Goal: Task Accomplishment & Management: Manage account settings

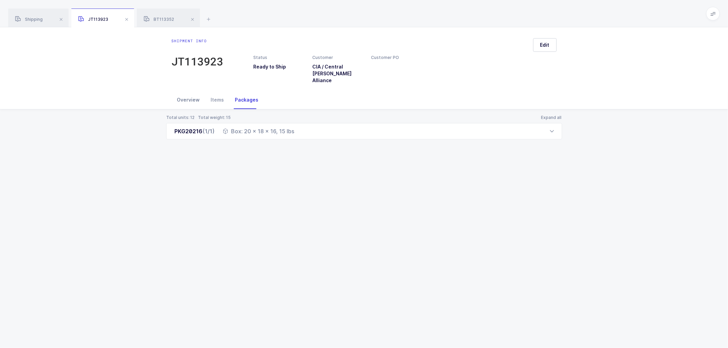
click at [184, 93] on div "Overview" at bounding box center [189, 100] width 34 height 18
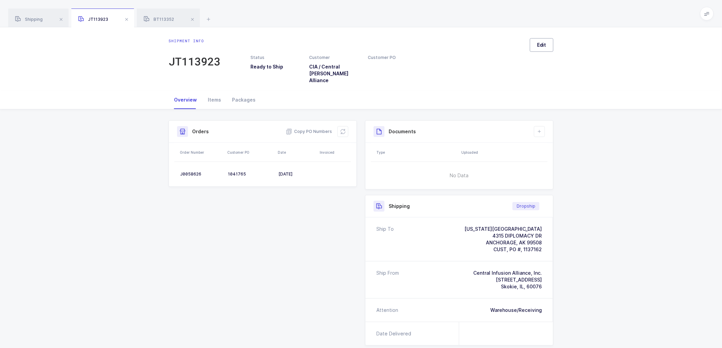
click at [546, 44] on span "Edit" at bounding box center [541, 45] width 9 height 7
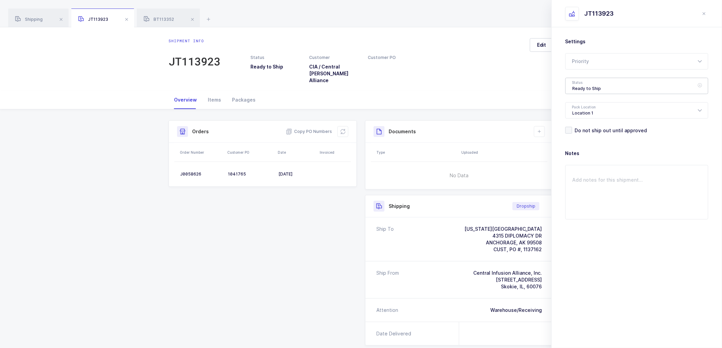
click at [582, 82] on div "Ready to Ship" at bounding box center [636, 86] width 143 height 16
click at [582, 136] on span "Shipped" at bounding box center [582, 138] width 19 height 6
type input "Shipped"
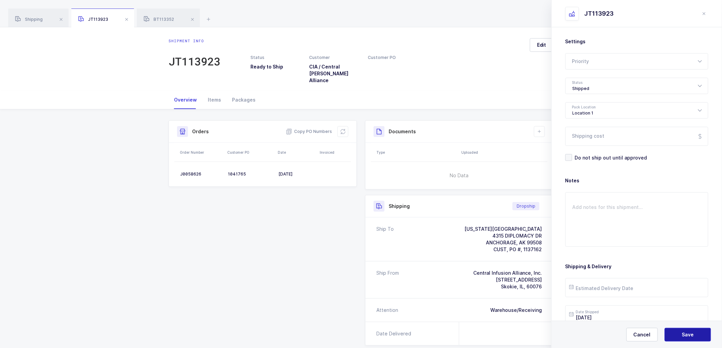
click at [681, 332] on button "Save" at bounding box center [688, 335] width 46 height 14
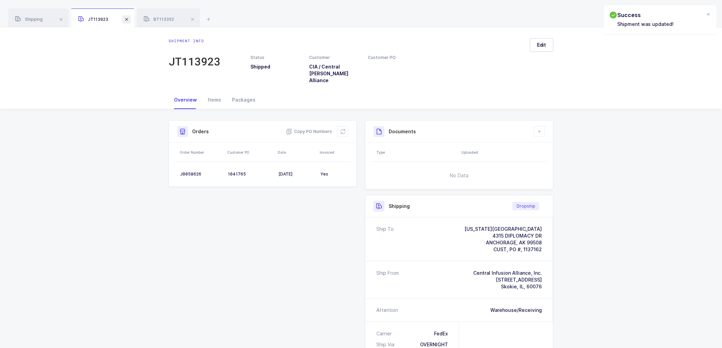
drag, startPoint x: 127, startPoint y: 19, endPoint x: 133, endPoint y: 18, distance: 6.2
click at [127, 19] on span at bounding box center [126, 19] width 8 height 8
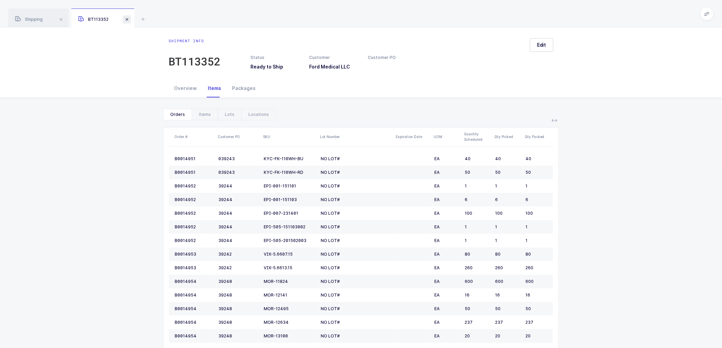
click at [126, 19] on span at bounding box center [127, 19] width 8 height 8
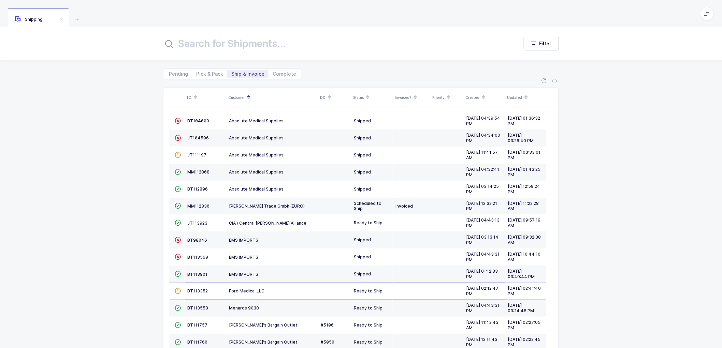
scroll to position [24, 0]
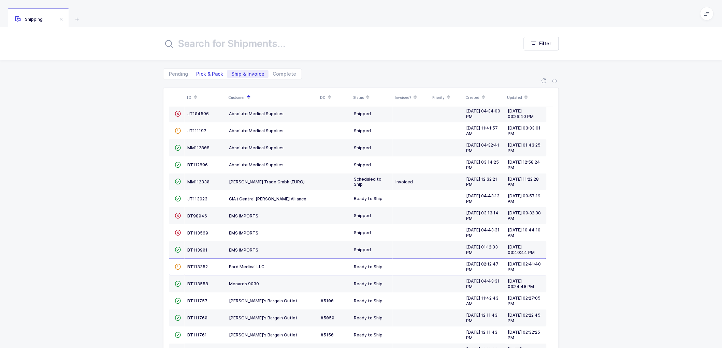
click at [204, 73] on span "Pick & Pack" at bounding box center [209, 74] width 27 height 5
click at [197, 73] on input "Pick & Pack" at bounding box center [194, 72] width 4 height 4
radio input "true"
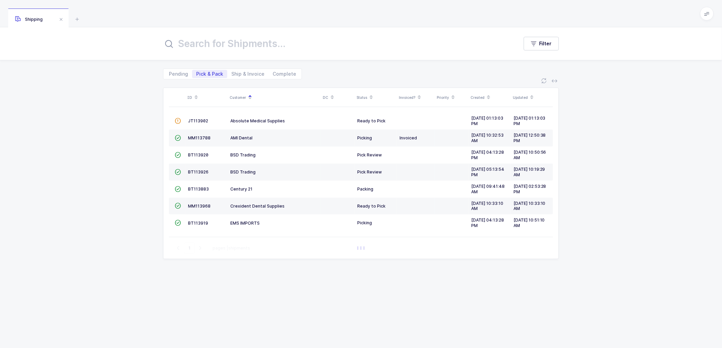
scroll to position [0, 0]
click at [241, 74] on span "Ship & Invoice" at bounding box center [247, 74] width 33 height 5
click at [232, 74] on input "Ship & Invoice" at bounding box center [229, 72] width 4 height 4
radio input "true"
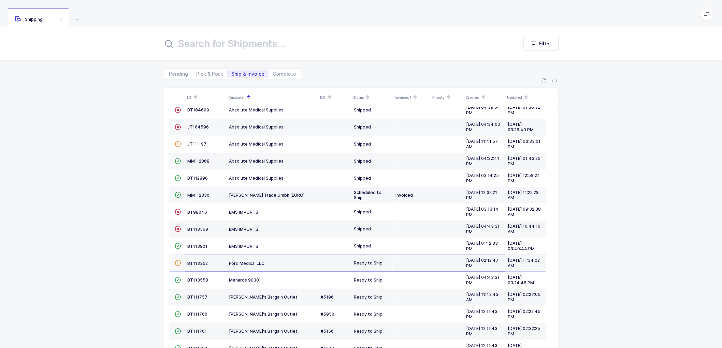
scroll to position [20, 0]
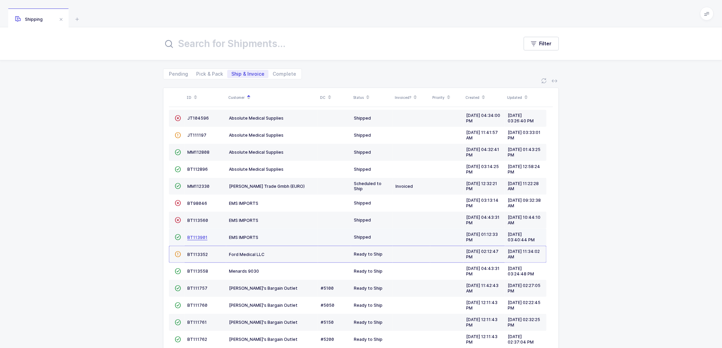
click at [196, 236] on span "BT113901" at bounding box center [197, 237] width 20 height 5
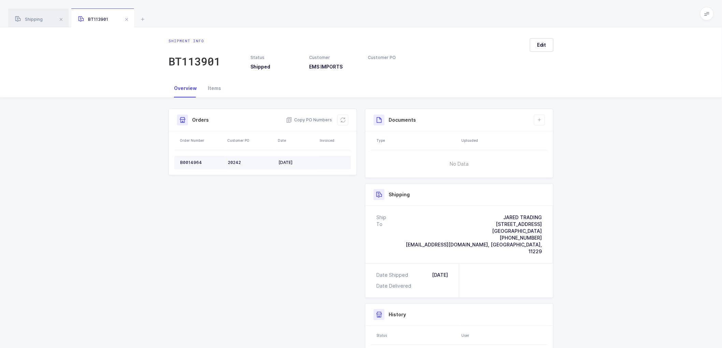
click at [193, 161] on div "B0014964" at bounding box center [201, 162] width 42 height 5
copy div "B0014964"
click at [186, 161] on div "B0014964" at bounding box center [201, 162] width 42 height 5
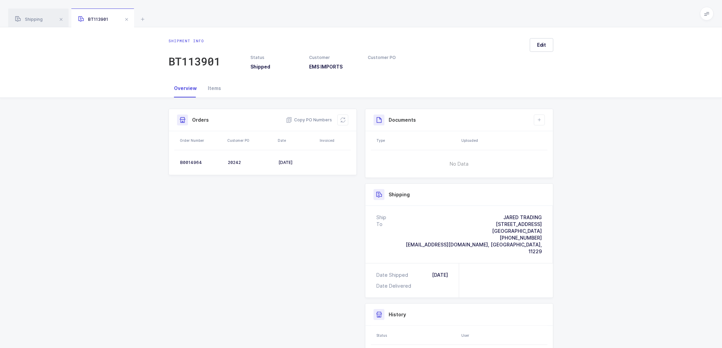
click at [636, 241] on div "Shipment Info Shipment Number BT113901 Status Shipped Customer EMS IMPORTS Cust…" at bounding box center [361, 258] width 722 height 321
click at [342, 118] on icon at bounding box center [342, 119] width 5 height 5
click at [30, 17] on span "Shipping" at bounding box center [29, 19] width 28 height 5
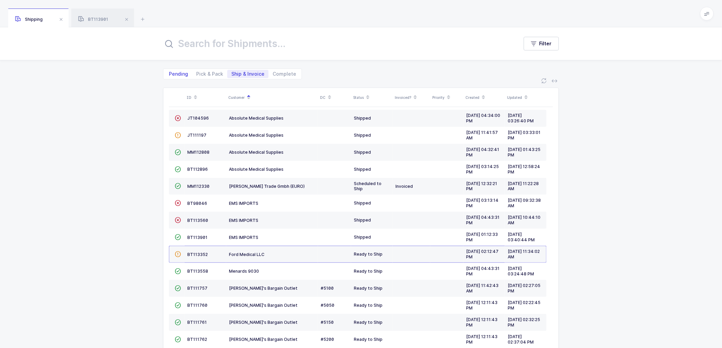
scroll to position [7, 0]
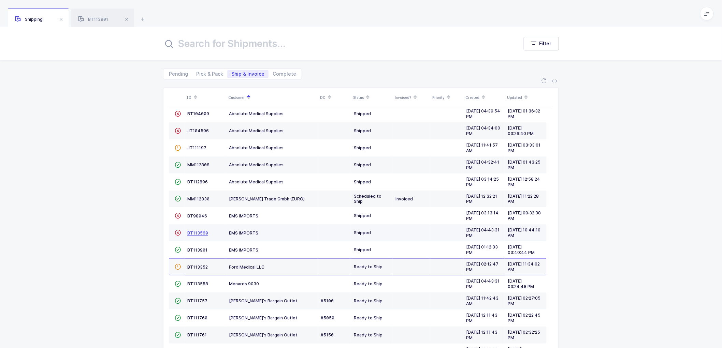
click at [197, 231] on span "BT113560" at bounding box center [197, 233] width 21 height 5
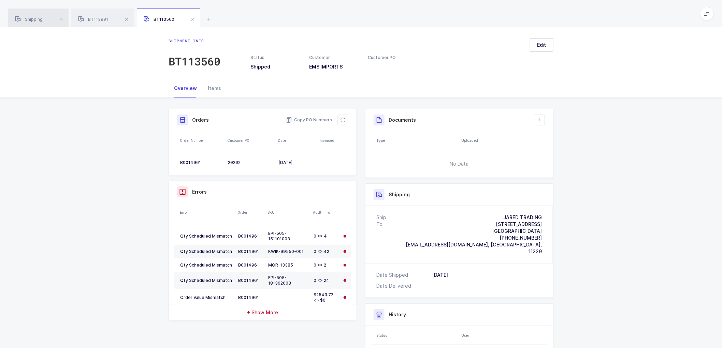
click at [29, 20] on span "Shipping" at bounding box center [29, 19] width 28 height 5
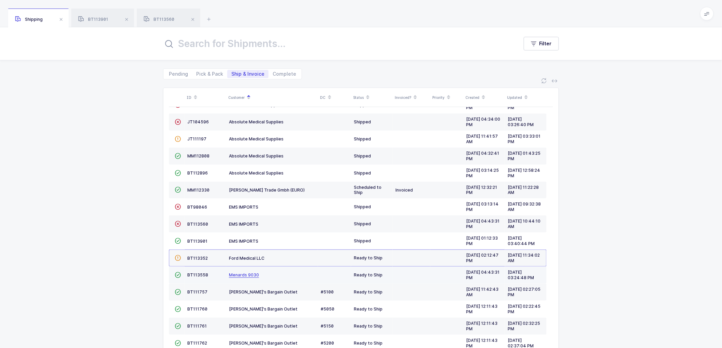
scroll to position [20, 0]
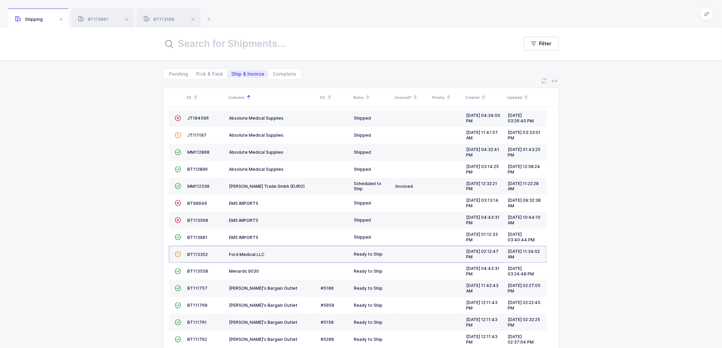
drag, startPoint x: 197, startPoint y: 73, endPoint x: 202, endPoint y: 68, distance: 6.5
click at [200, 70] on span "Pick & Pack" at bounding box center [209, 74] width 35 height 8
click at [207, 73] on span "Pick & Pack" at bounding box center [209, 74] width 27 height 5
click at [197, 73] on input "Pick & Pack" at bounding box center [194, 72] width 4 height 4
radio input "true"
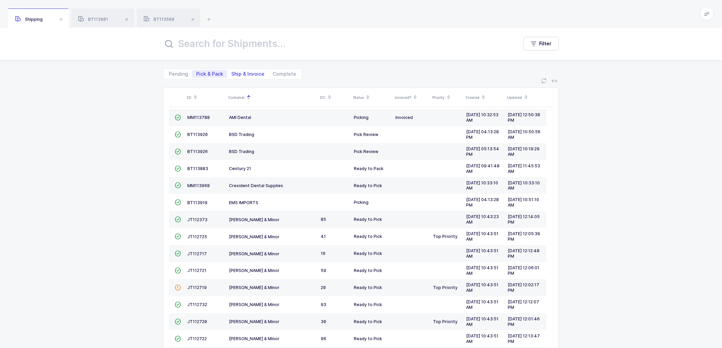
click at [246, 72] on span "Ship & Invoice" at bounding box center [247, 74] width 33 height 5
click at [232, 72] on input "Ship & Invoice" at bounding box center [229, 72] width 4 height 4
radio input "true"
radio input "false"
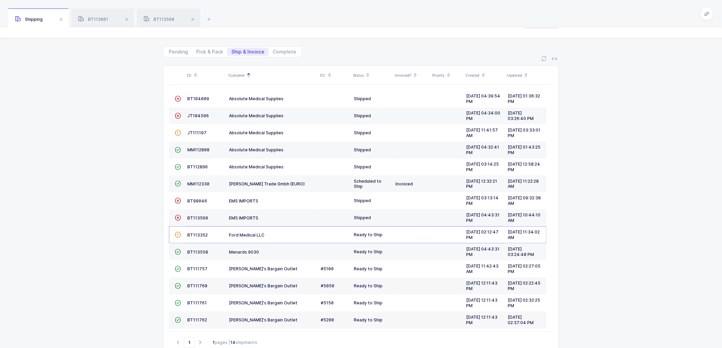
scroll to position [5, 0]
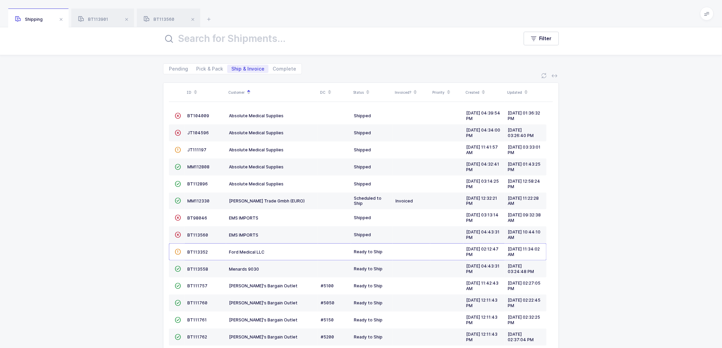
click at [125, 209] on div "ID Customer DC Status Invoiced? Priority Created Updated  BT104009 Absolute Me…" at bounding box center [361, 230] width 722 height 312
click at [194, 250] on span "BT113352" at bounding box center [197, 252] width 20 height 5
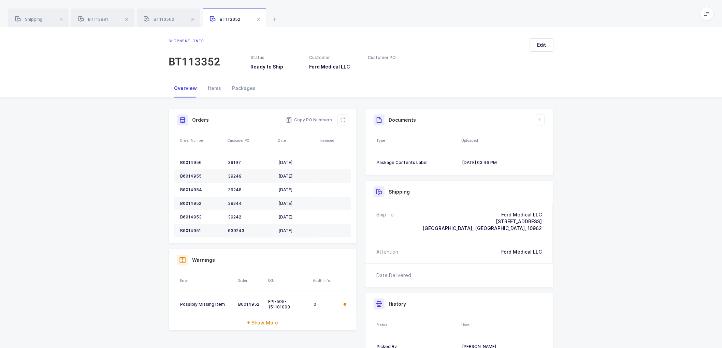
click at [523, 253] on div "Ford Medical LLC" at bounding box center [521, 252] width 41 height 7
click at [311, 118] on span "Copy PO Numbers" at bounding box center [309, 120] width 46 height 7
click at [244, 87] on div "Packages" at bounding box center [244, 88] width 34 height 18
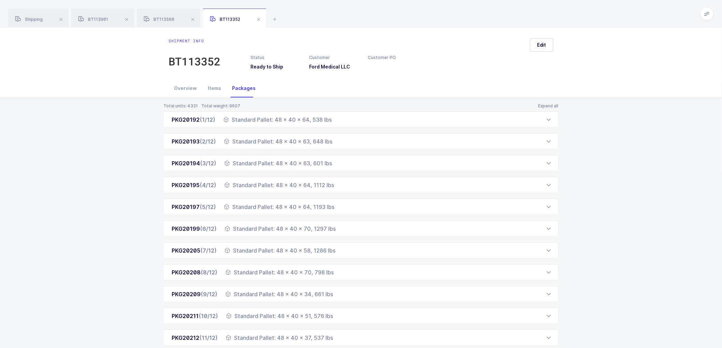
scroll to position [41, 0]
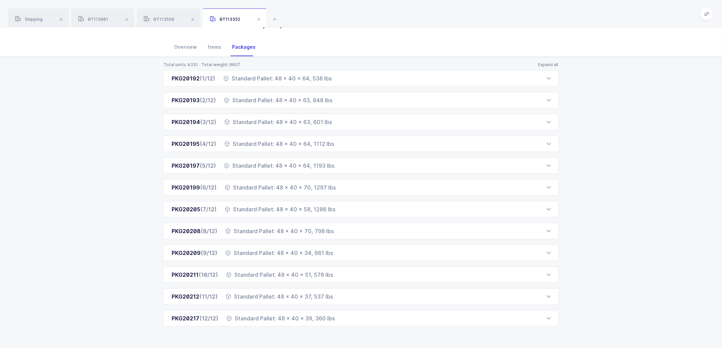
drag, startPoint x: 166, startPoint y: 118, endPoint x: 365, endPoint y: 328, distance: 289.4
click at [365, 328] on div "Total units: 4331 Total weight: 9607 Expand all PKG20192 (1/12) Standard Pallet…" at bounding box center [360, 203] width 711 height 292
copy div "PKG20192 (1/12) Standard Pallet: 48 x 40 x 64, 538 lbs Order Number Customer PO…"
click at [185, 47] on div "Overview" at bounding box center [186, 47] width 34 height 18
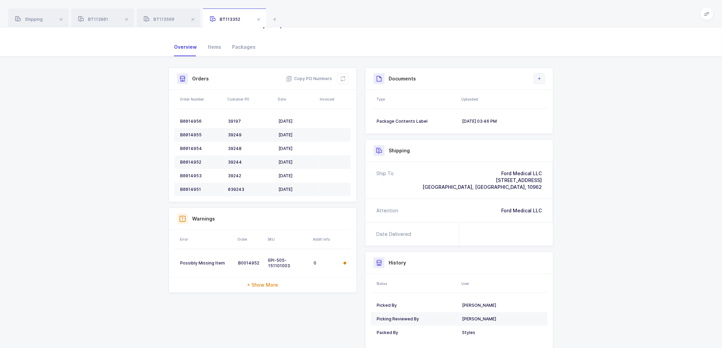
click at [540, 79] on icon at bounding box center [539, 78] width 5 height 5
click at [487, 119] on div "[DATE] 03:46 PM" at bounding box center [502, 121] width 80 height 5
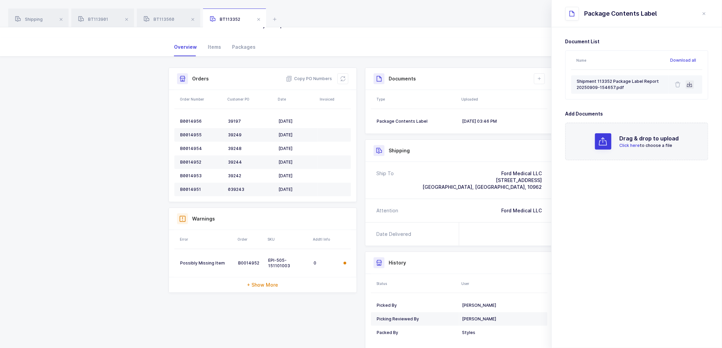
click at [690, 84] on icon at bounding box center [689, 84] width 5 height 5
click at [460, 118] on tr "Package Contents Label [DATE] 03:46 PM" at bounding box center [459, 122] width 177 height 14
click at [704, 12] on icon "close drawer" at bounding box center [704, 13] width 5 height 5
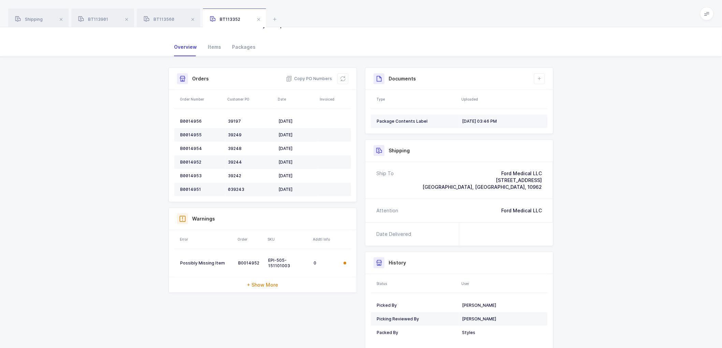
click at [493, 116] on td "[DATE] 03:46 PM" at bounding box center [503, 122] width 88 height 14
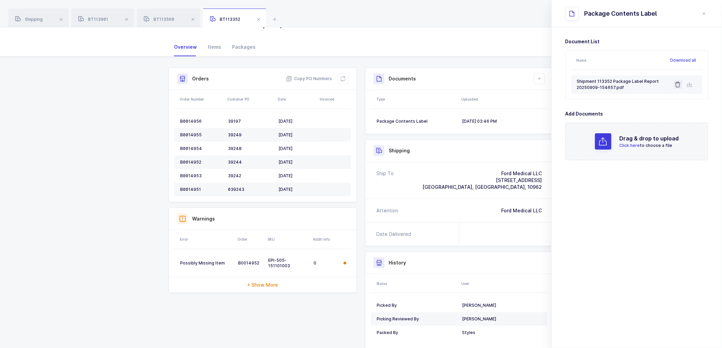
click at [679, 82] on icon at bounding box center [677, 84] width 5 height 5
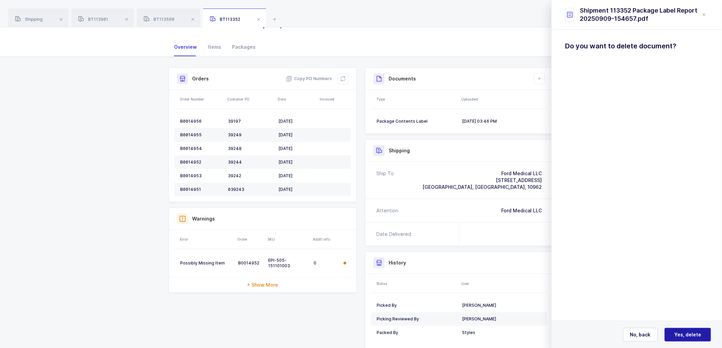
click at [687, 336] on span "Yes, delete" at bounding box center [688, 335] width 27 height 7
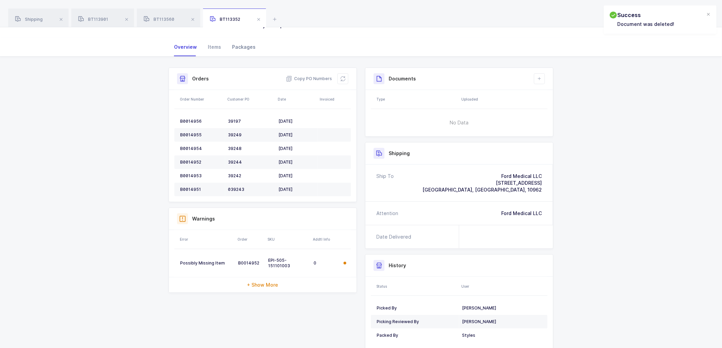
click at [241, 47] on div "Packages" at bounding box center [244, 47] width 34 height 18
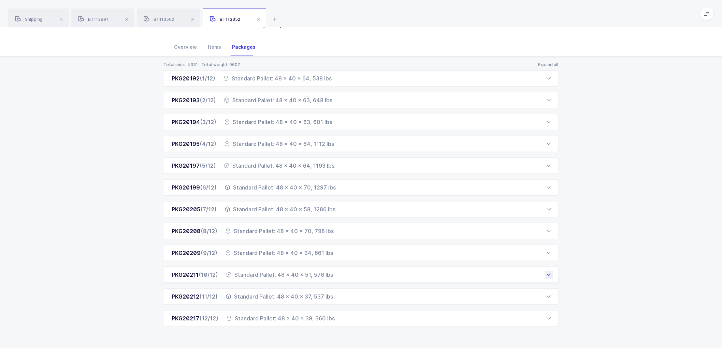
click at [209, 272] on span "(10/12)" at bounding box center [208, 275] width 19 height 7
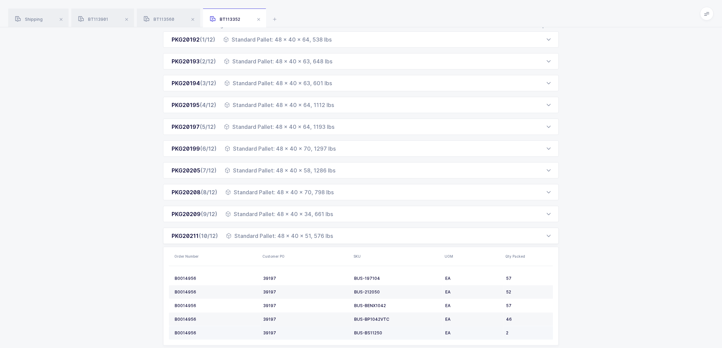
scroll to position [143, 0]
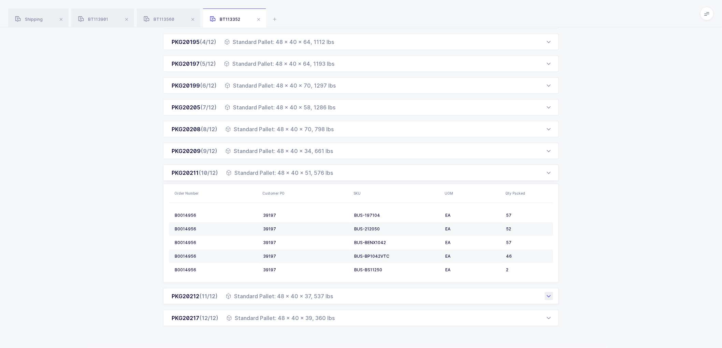
drag, startPoint x: 224, startPoint y: 316, endPoint x: 264, endPoint y: 295, distance: 45.2
click at [226, 316] on div "PKG20217 (12/12) Standard Pallet: 48 x 40 x 39, 360 lbs" at bounding box center [361, 318] width 396 height 16
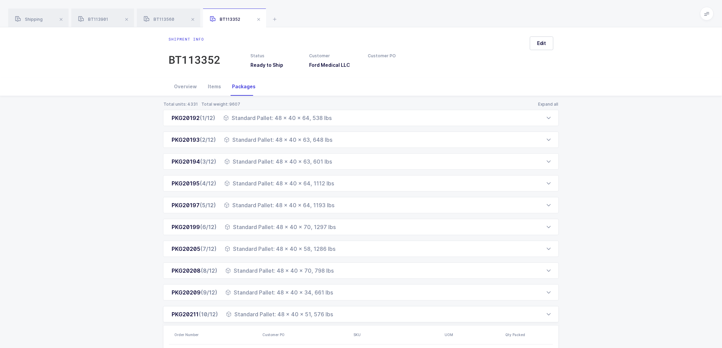
scroll to position [0, 0]
drag, startPoint x: 178, startPoint y: 87, endPoint x: 273, endPoint y: 73, distance: 95.5
click at [179, 87] on div "Overview" at bounding box center [186, 88] width 34 height 18
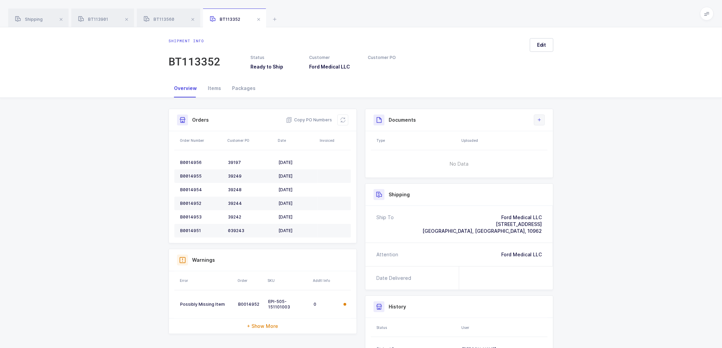
click at [539, 118] on button at bounding box center [539, 120] width 11 height 11
drag, startPoint x: 555, startPoint y: 140, endPoint x: 603, endPoint y: 125, distance: 50.0
click at [556, 139] on li "Create Document" at bounding box center [562, 139] width 51 height 11
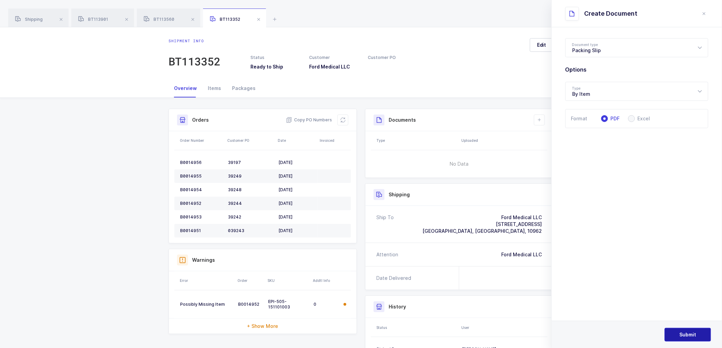
click at [683, 332] on span "Submit" at bounding box center [688, 335] width 17 height 7
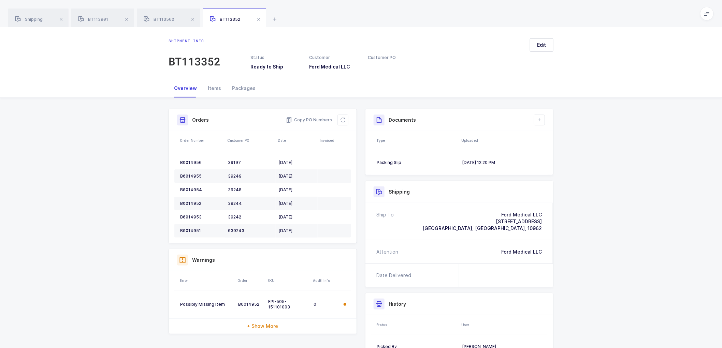
click at [589, 142] on div "Shipment Info Shipment Number BT113352 Status Ready to Ship Customer Ford Medic…" at bounding box center [361, 261] width 722 height 327
drag, startPoint x: 243, startPoint y: 88, endPoint x: 254, endPoint y: 91, distance: 11.7
click at [243, 88] on div "Packages" at bounding box center [244, 88] width 34 height 18
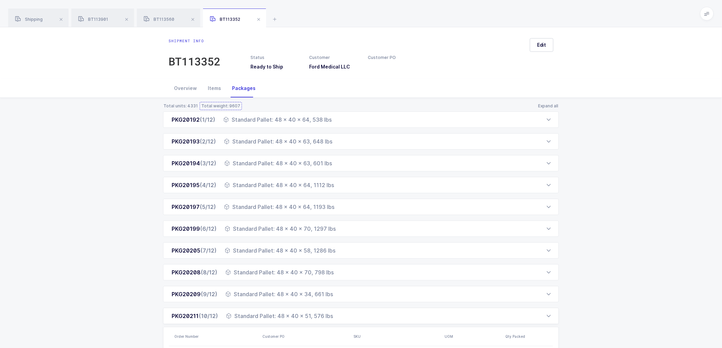
click at [216, 105] on div "Total weight: 9607" at bounding box center [221, 105] width 40 height 5
click at [195, 90] on div "Overview" at bounding box center [186, 88] width 34 height 18
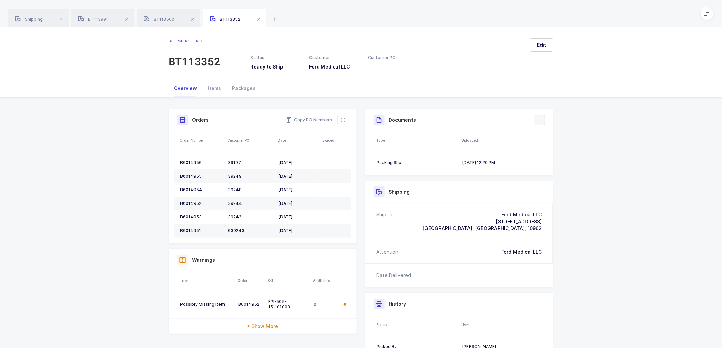
click at [543, 122] on button at bounding box center [539, 120] width 11 height 11
drag, startPoint x: 547, startPoint y: 137, endPoint x: 618, endPoint y: 148, distance: 71.4
click at [548, 137] on li "Create Document" at bounding box center [562, 139] width 51 height 11
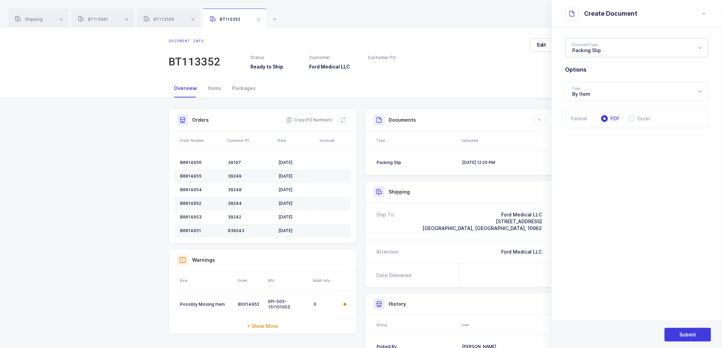
drag, startPoint x: 587, startPoint y: 55, endPoint x: 590, endPoint y: 62, distance: 7.5
click at [587, 55] on div "Packing Slip" at bounding box center [636, 47] width 143 height 19
click at [592, 82] on span "Package Contents Label" at bounding box center [602, 81] width 58 height 6
type input "Package Contents Label"
click at [685, 335] on span "Submit" at bounding box center [688, 335] width 17 height 7
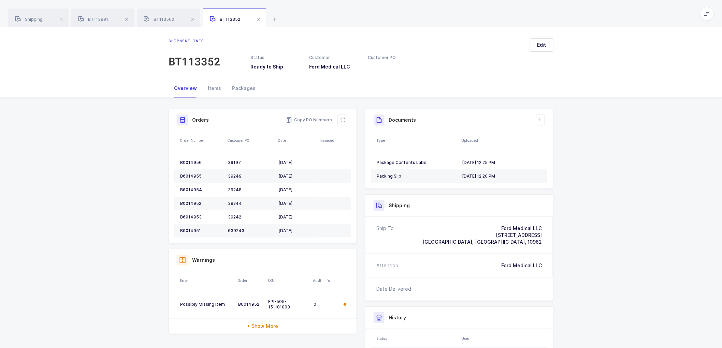
drag, startPoint x: 25, startPoint y: 16, endPoint x: 202, endPoint y: 49, distance: 180.8
click at [28, 16] on div "Shipping" at bounding box center [38, 18] width 60 height 19
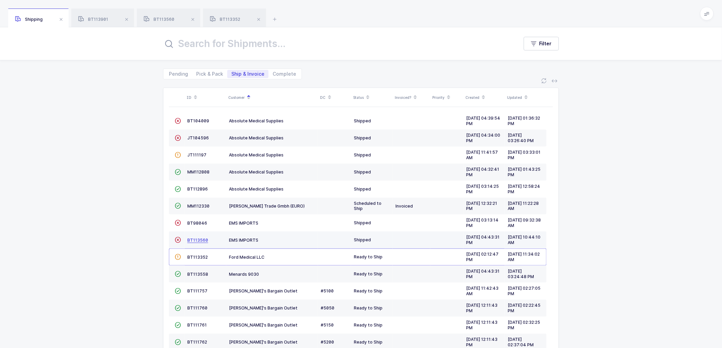
click at [193, 240] on span "BT113560" at bounding box center [197, 240] width 21 height 5
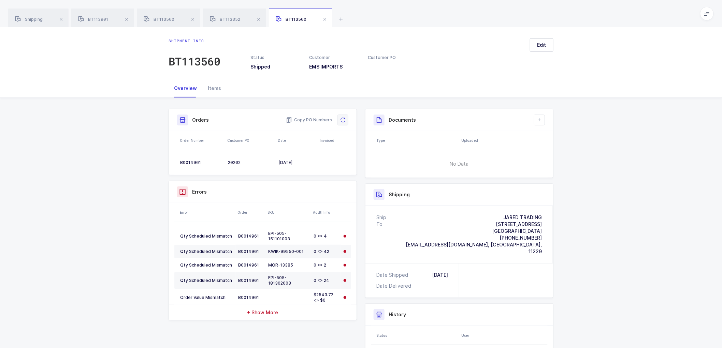
click at [343, 120] on icon at bounding box center [342, 119] width 5 height 5
